Goal: Check status: Check status

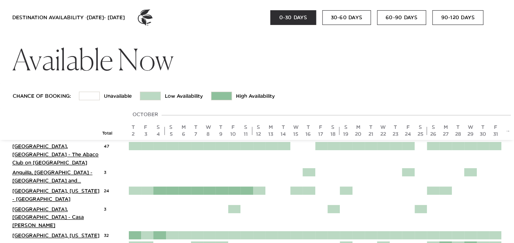
click at [393, 17] on button "60-90 DAYS" at bounding box center [401, 17] width 49 height 15
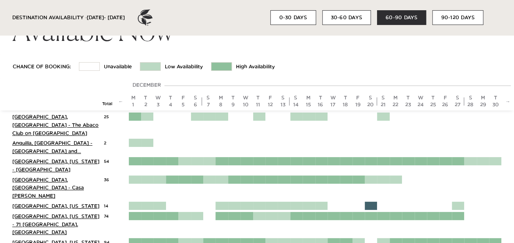
scroll to position [41, 0]
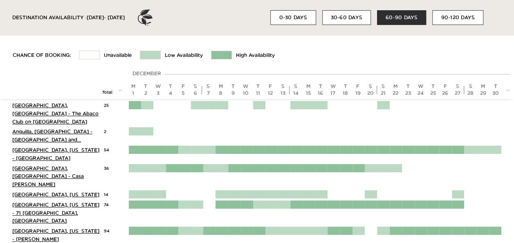
click at [449, 19] on button "90-120 DAYS" at bounding box center [458, 17] width 51 height 15
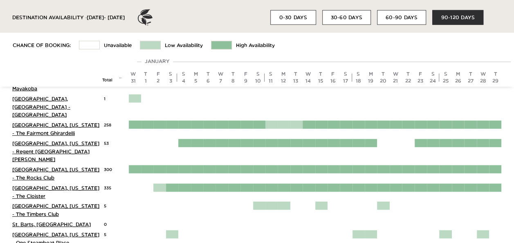
scroll to position [982, 0]
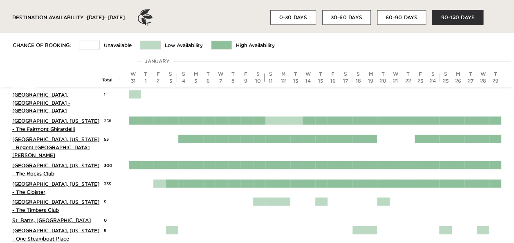
click at [394, 20] on button "60-90 DAYS" at bounding box center [401, 17] width 49 height 15
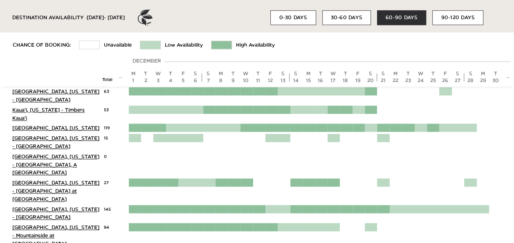
scroll to position [482, 0]
